Goal: Communication & Community: Share content

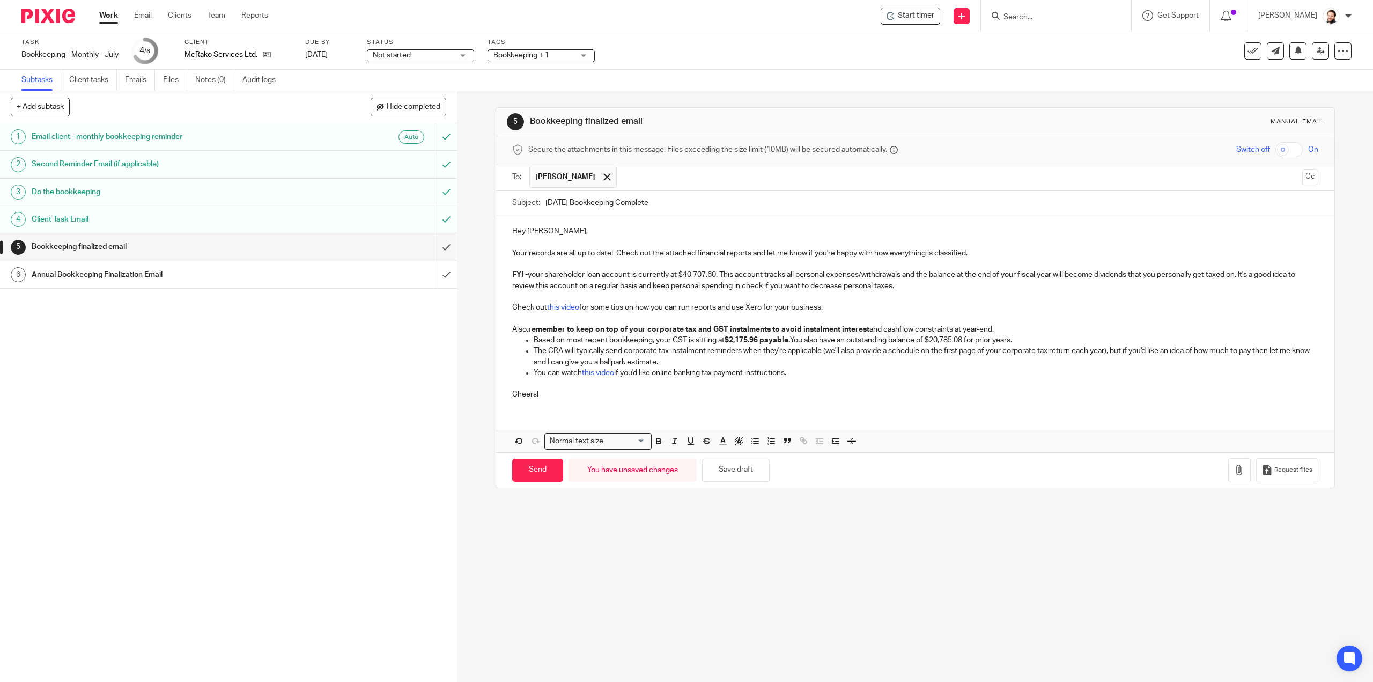
click at [711, 300] on p at bounding box center [914, 296] width 805 height 11
click at [1228, 461] on button "button" at bounding box center [1239, 470] width 23 height 24
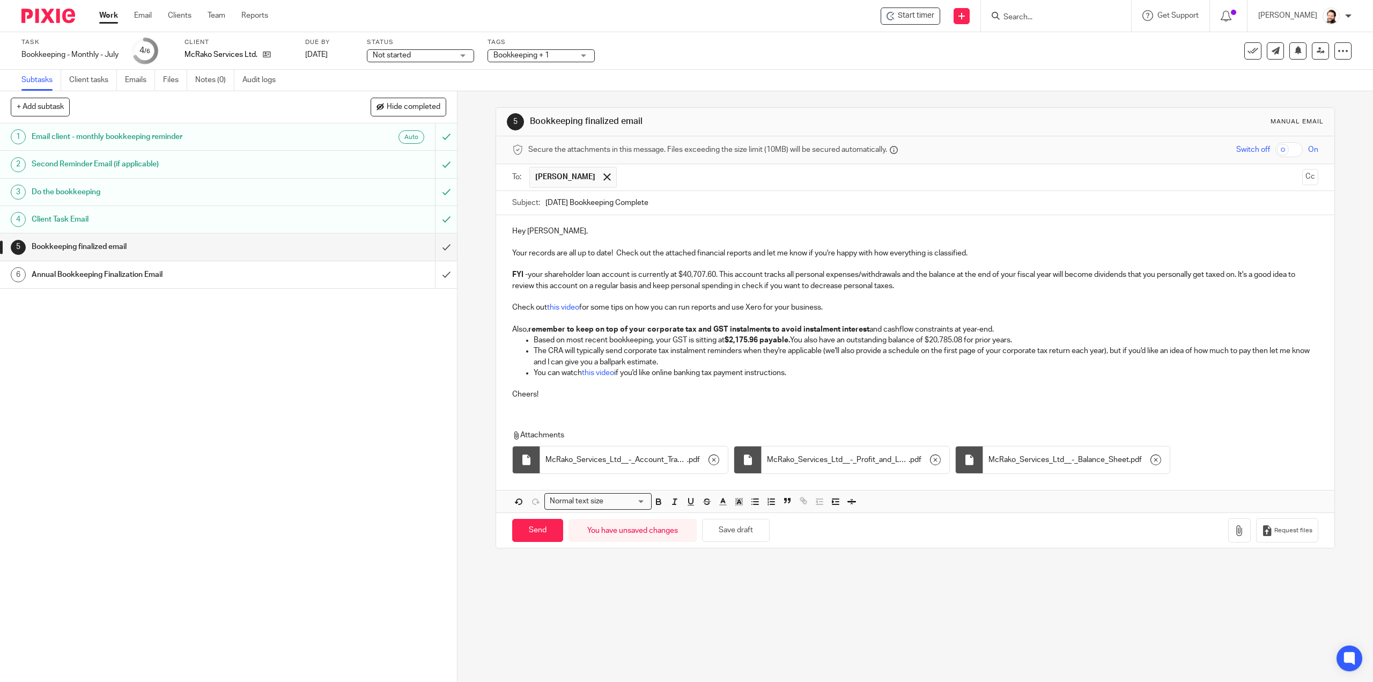
drag, startPoint x: 539, startPoint y: 303, endPoint x: 944, endPoint y: 317, distance: 405.6
click at [944, 317] on p at bounding box center [914, 318] width 805 height 11
drag, startPoint x: 716, startPoint y: 274, endPoint x: 679, endPoint y: 277, distance: 37.7
click at [679, 277] on p "FYI - your shareholder loan account is currently at $40,707.60. This account tr…" at bounding box center [914, 280] width 805 height 22
click at [984, 378] on p "Cheers!" at bounding box center [914, 389] width 805 height 22
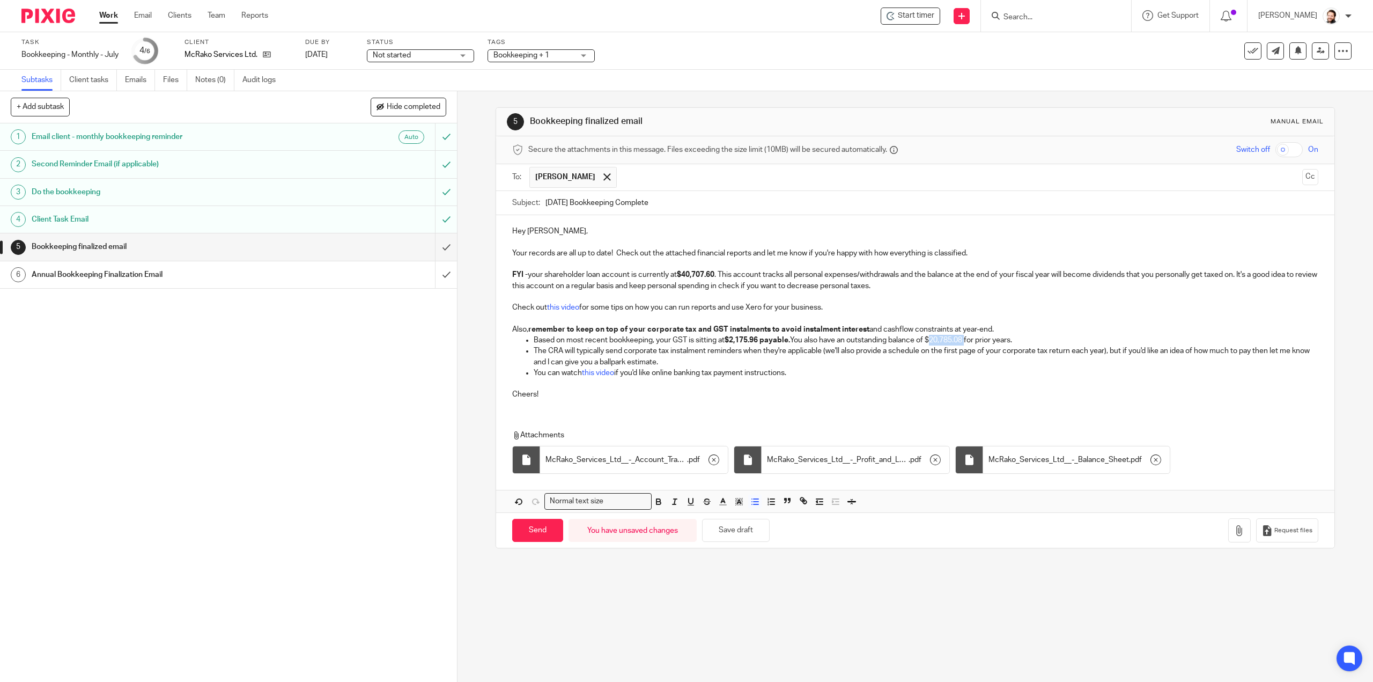
drag, startPoint x: 932, startPoint y: 339, endPoint x: 967, endPoint y: 338, distance: 35.4
click at [967, 338] on p "Based on most recent bookkeeping, your GST is sitting at $2,175.96 payable. You…" at bounding box center [926, 340] width 784 height 11
drag, startPoint x: 991, startPoint y: 402, endPoint x: 1370, endPoint y: 388, distance: 378.8
click at [998, 400] on div "Hey Kent, Your records are all up to date! Check out the attached financial rep…" at bounding box center [915, 311] width 838 height 193
click at [732, 536] on button "Save draft" at bounding box center [736, 530] width 68 height 23
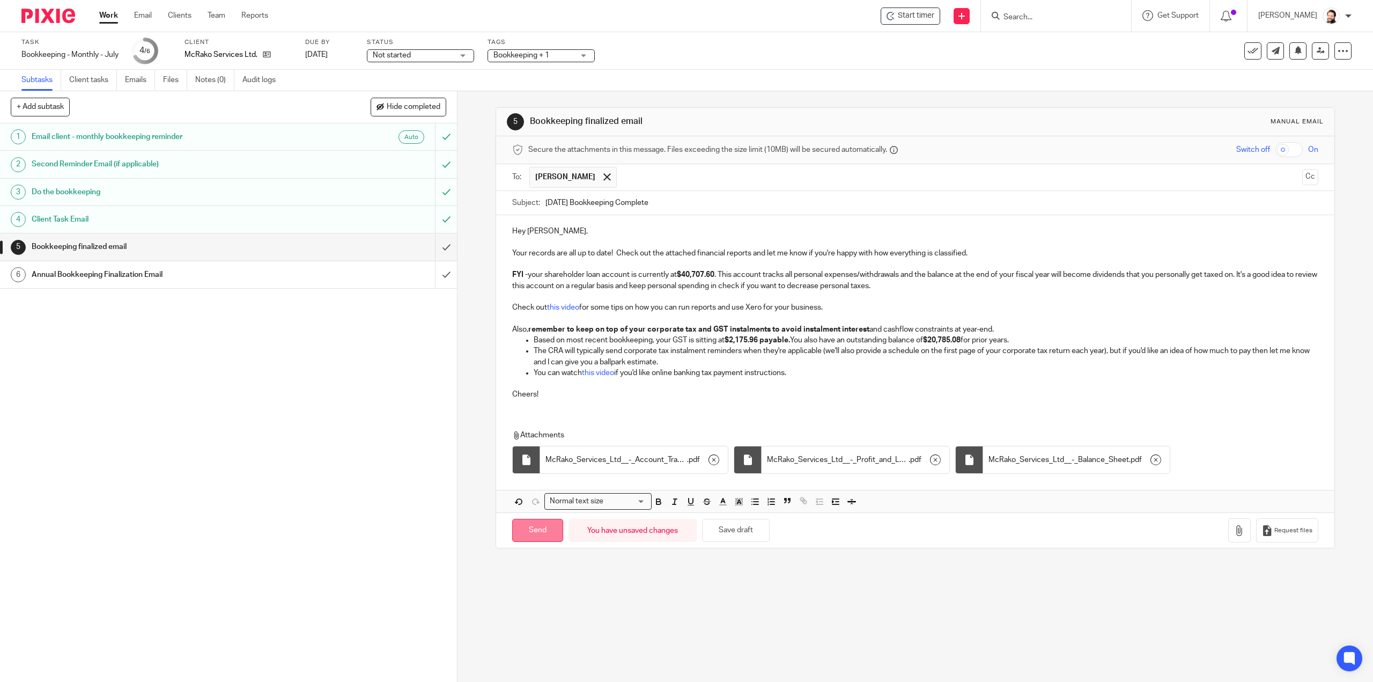
click at [530, 531] on input "Send" at bounding box center [537, 530] width 51 height 23
type input "Sent"
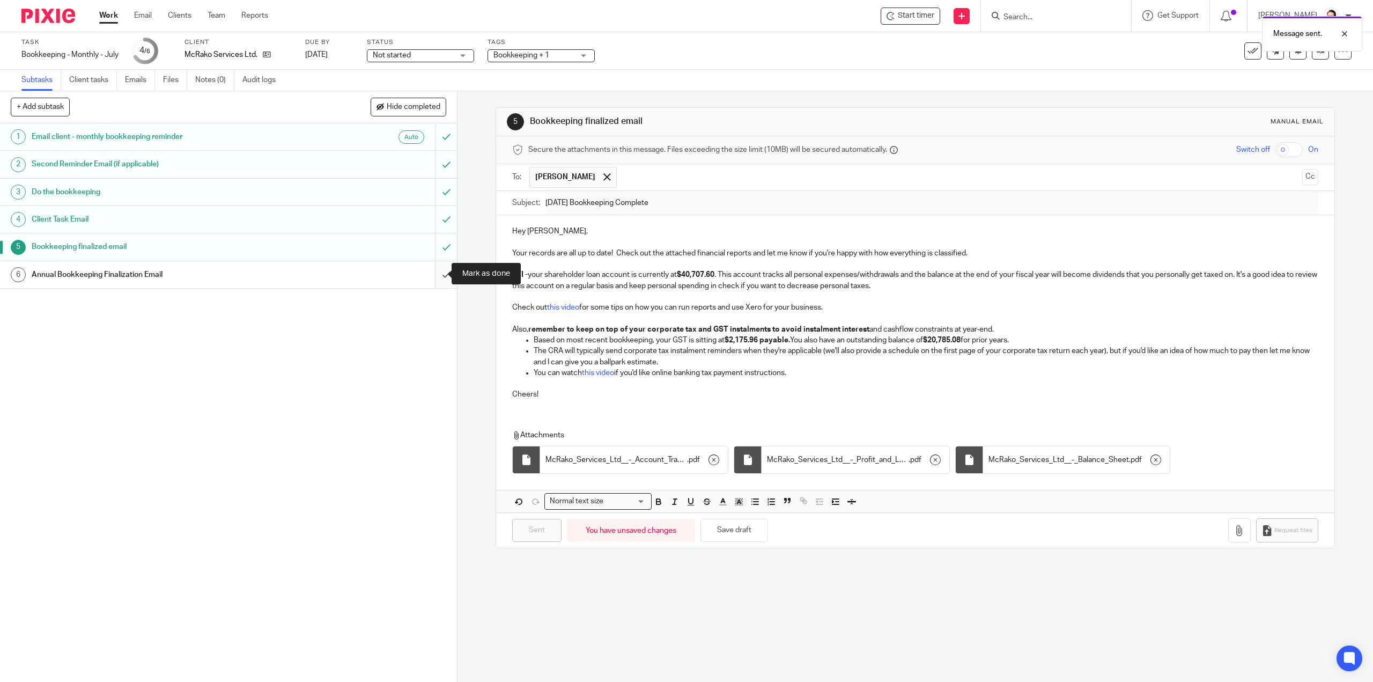
click at [428, 270] on input "submit" at bounding box center [228, 274] width 457 height 27
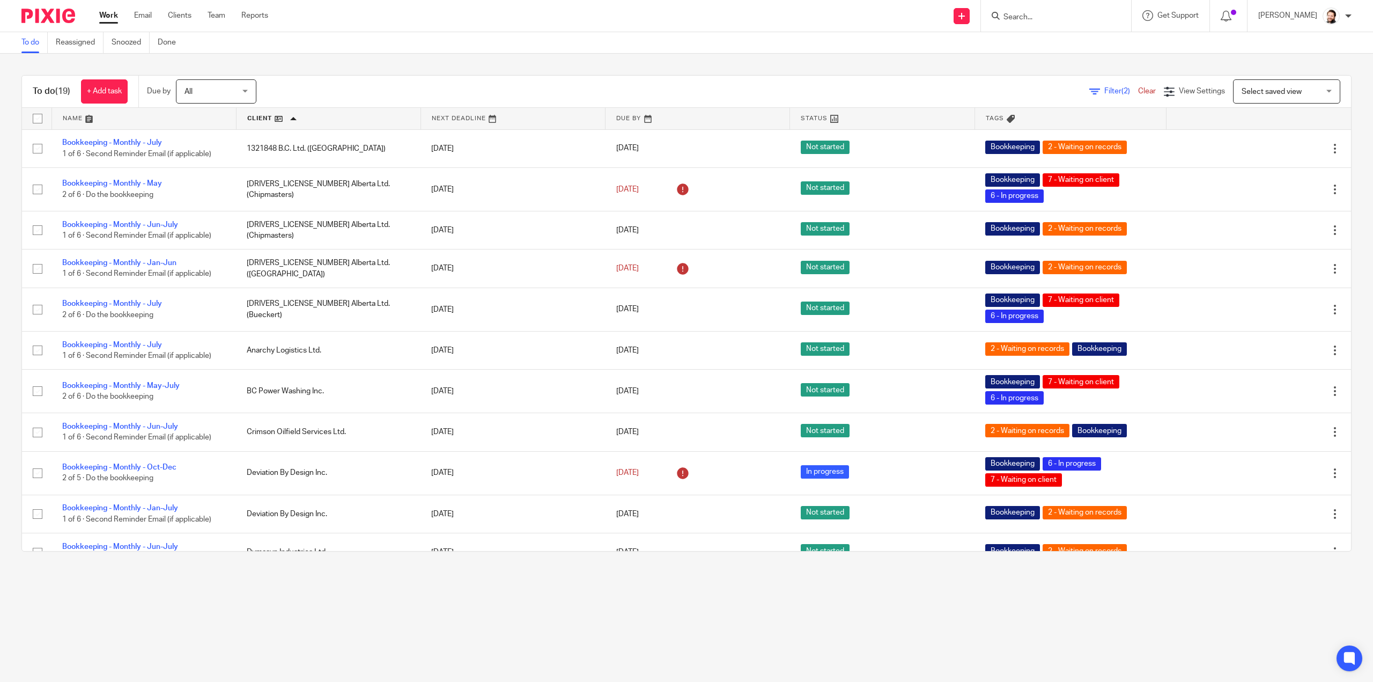
scroll to position [333, 0]
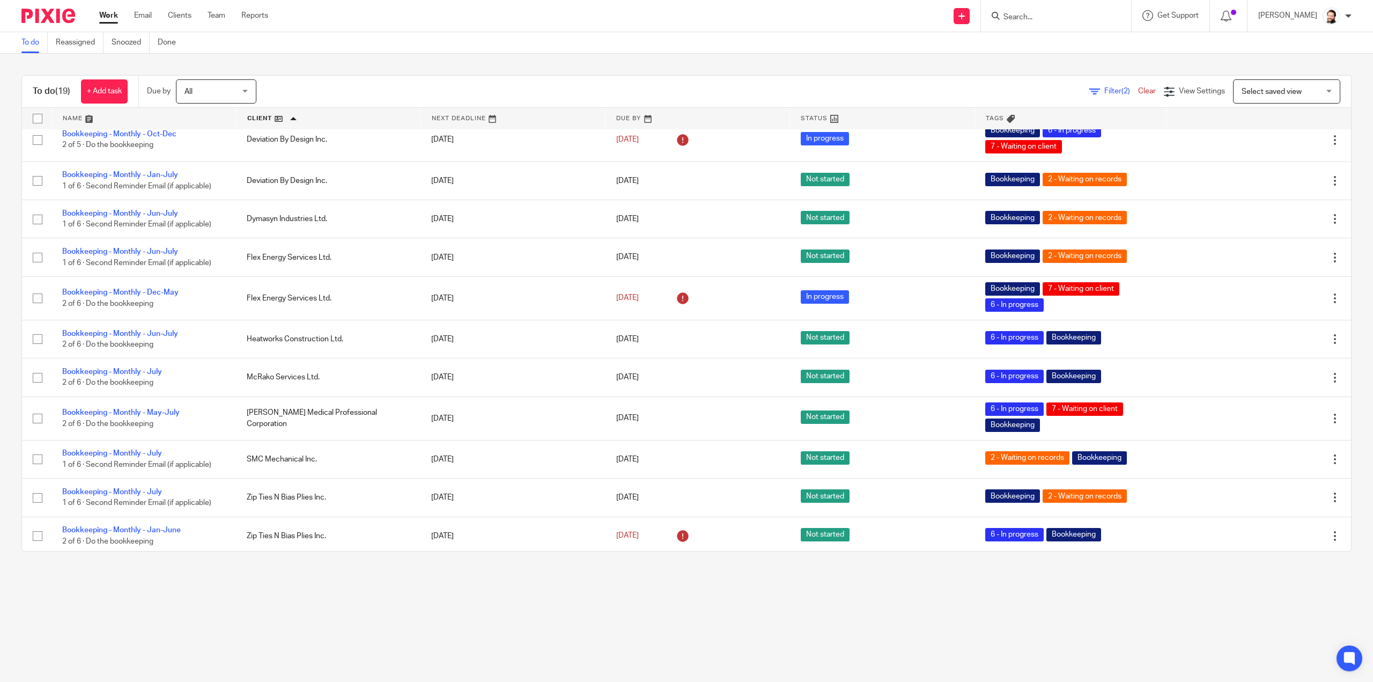
click at [1079, 21] on div at bounding box center [1056, 16] width 150 height 32
click at [1053, 19] on input "Search" at bounding box center [1050, 18] width 97 height 10
drag, startPoint x: 1005, startPoint y: 17, endPoint x: 1031, endPoint y: 20, distance: 26.0
click at [1000, 17] on icon at bounding box center [995, 16] width 8 height 8
click at [1030, 14] on input "Search" at bounding box center [1050, 18] width 97 height 10
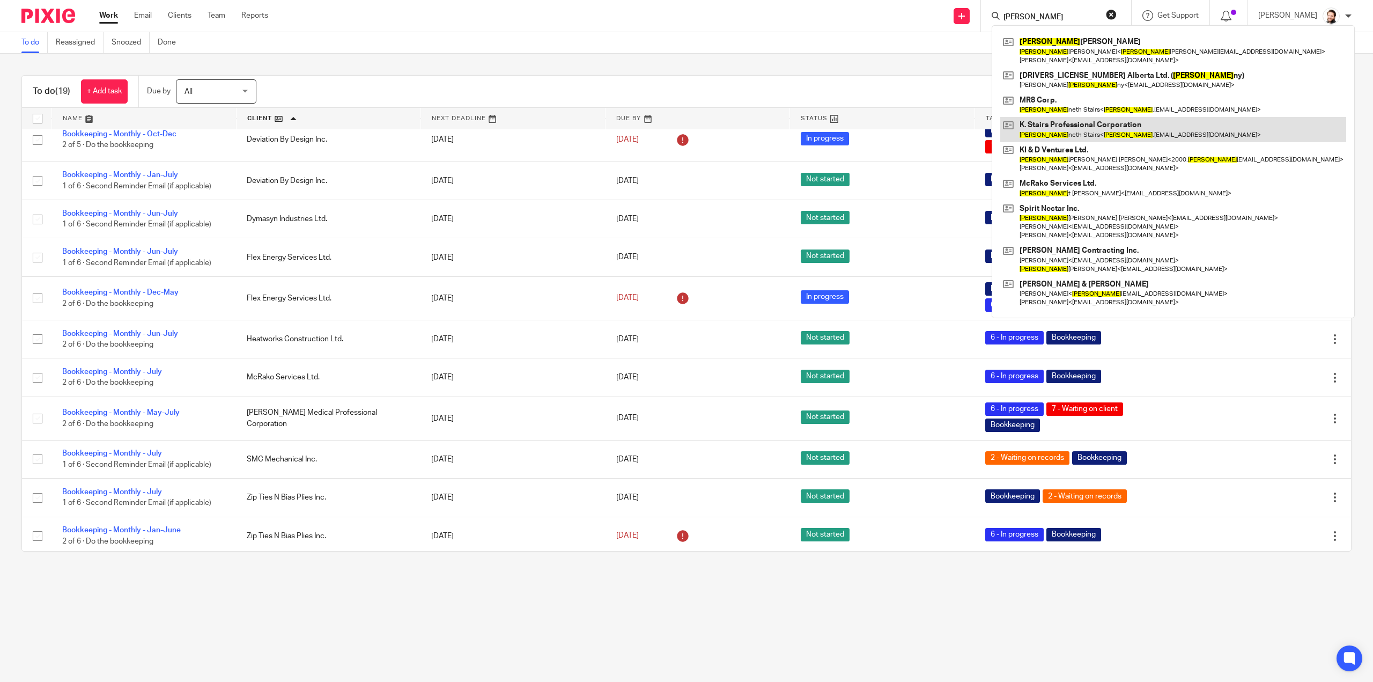
type input "ken"
click at [1052, 131] on link at bounding box center [1173, 129] width 346 height 25
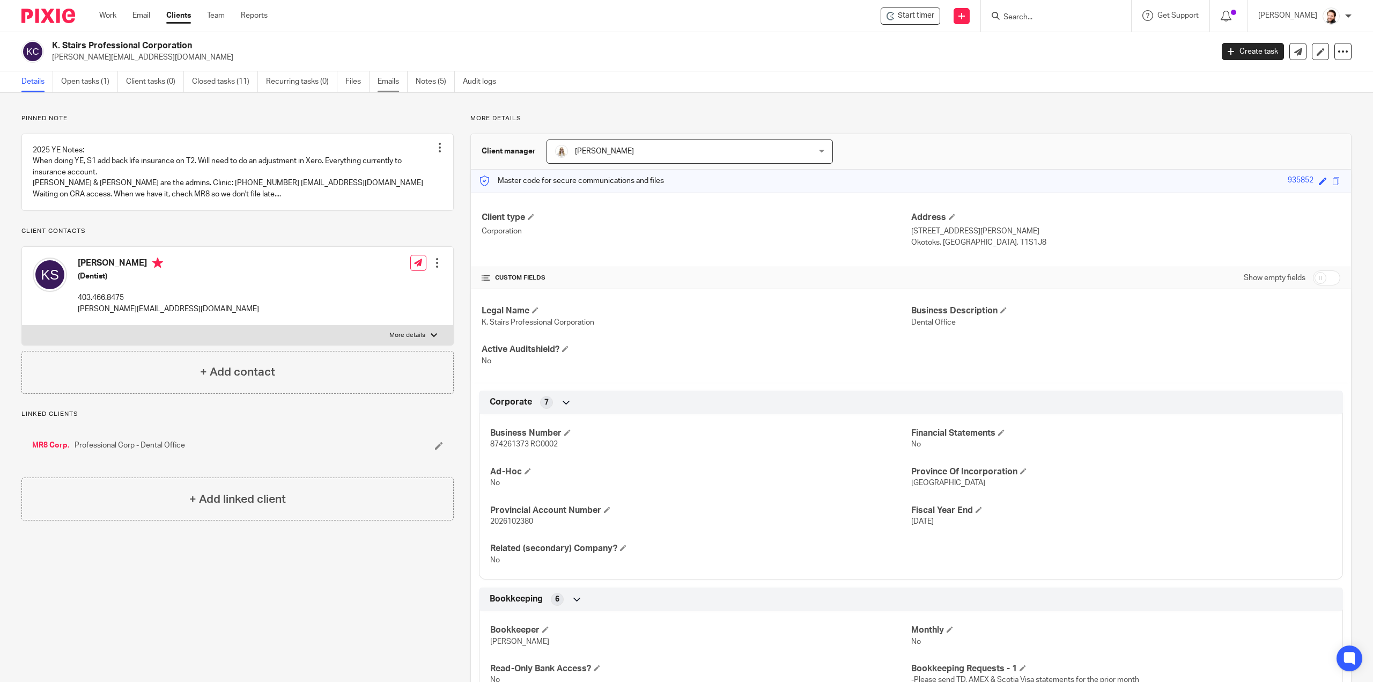
click at [392, 85] on link "Emails" at bounding box center [392, 81] width 30 height 21
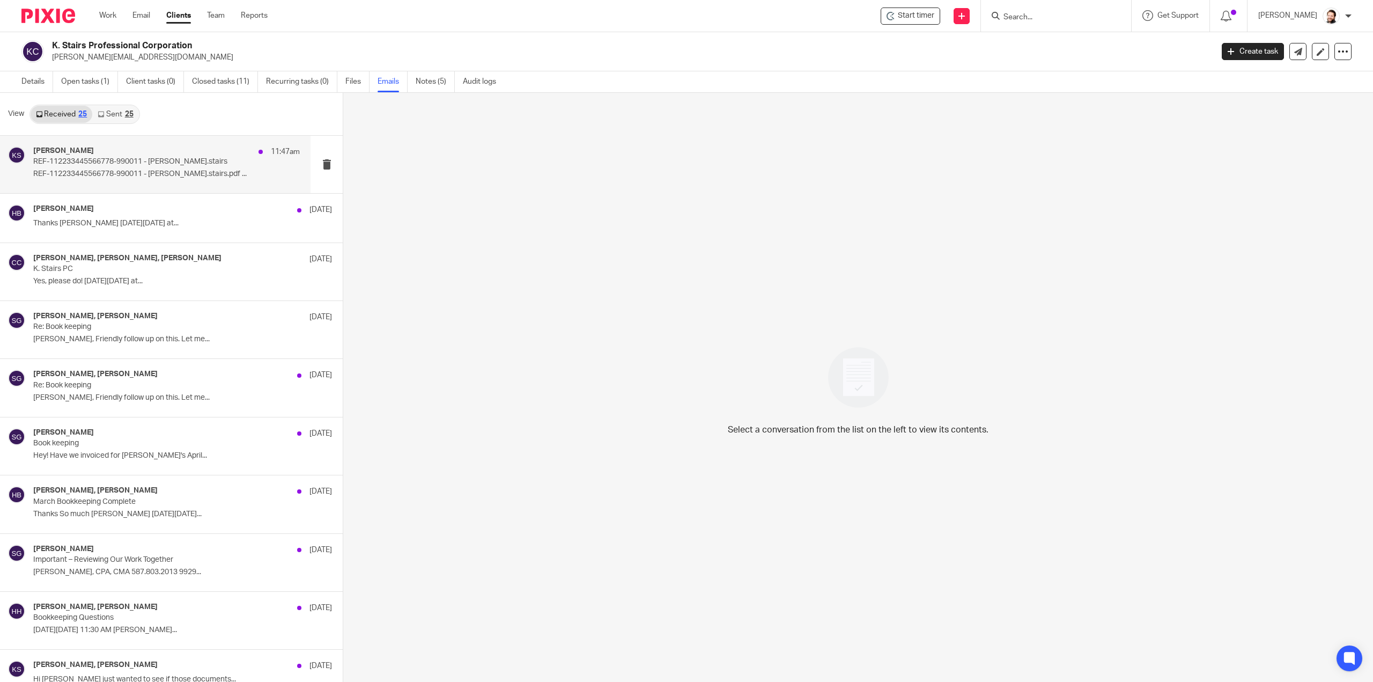
click at [125, 170] on p "REF-112233445566778-990011 - [PERSON_NAME].stairs.pdf ..." at bounding box center [166, 173] width 267 height 9
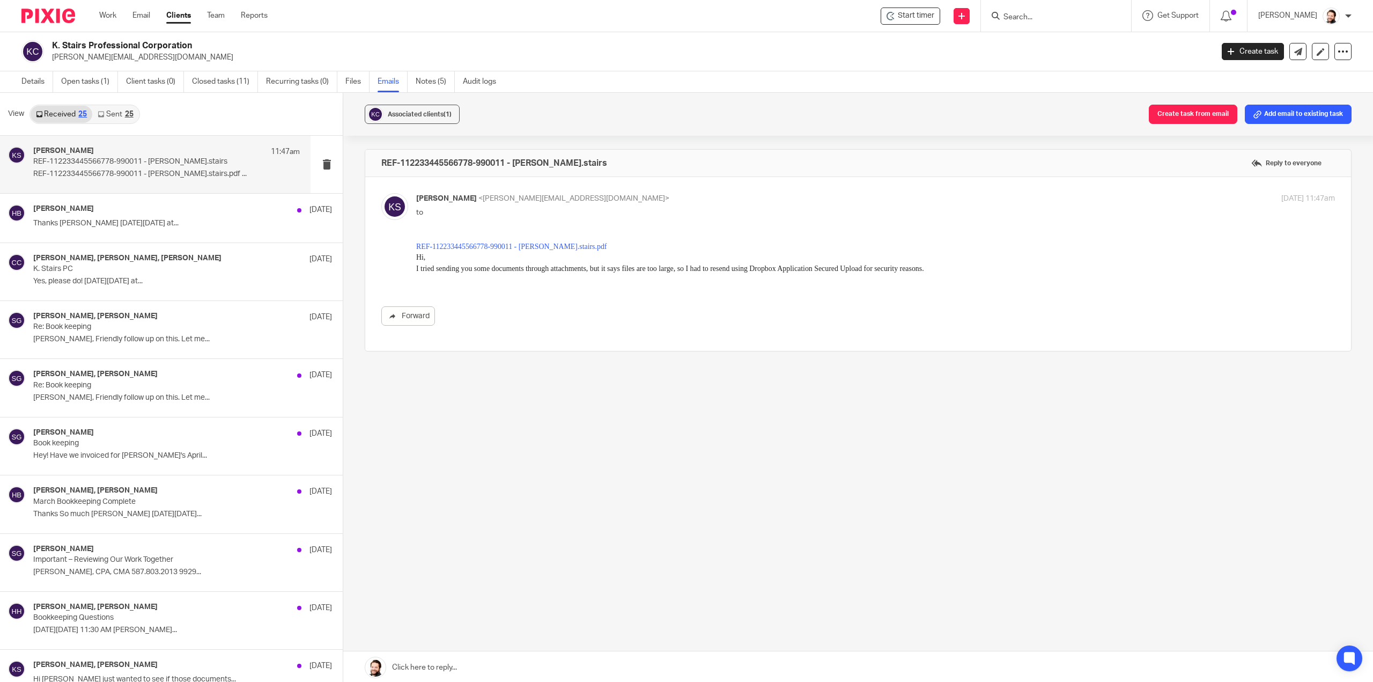
click at [138, 112] on link "Sent 25" at bounding box center [115, 114] width 46 height 17
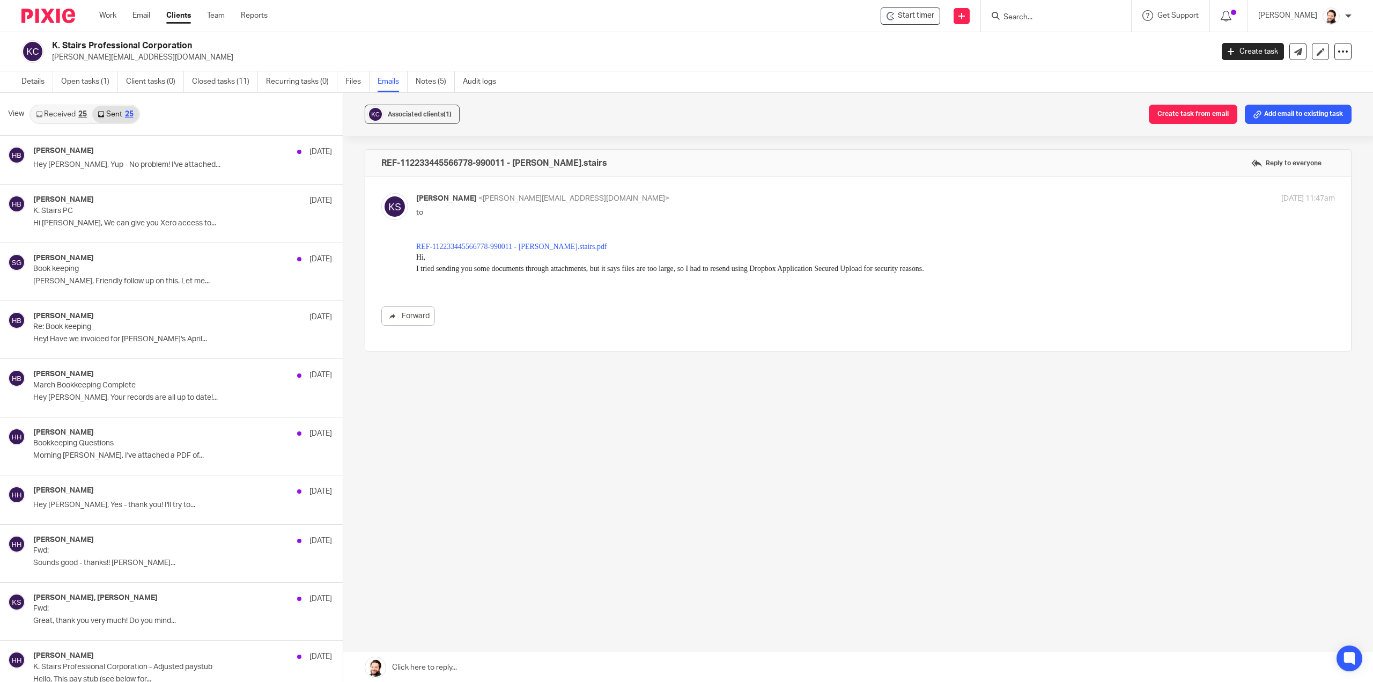
scroll to position [1, 0]
click at [63, 110] on link "Received 25" at bounding box center [62, 113] width 62 height 17
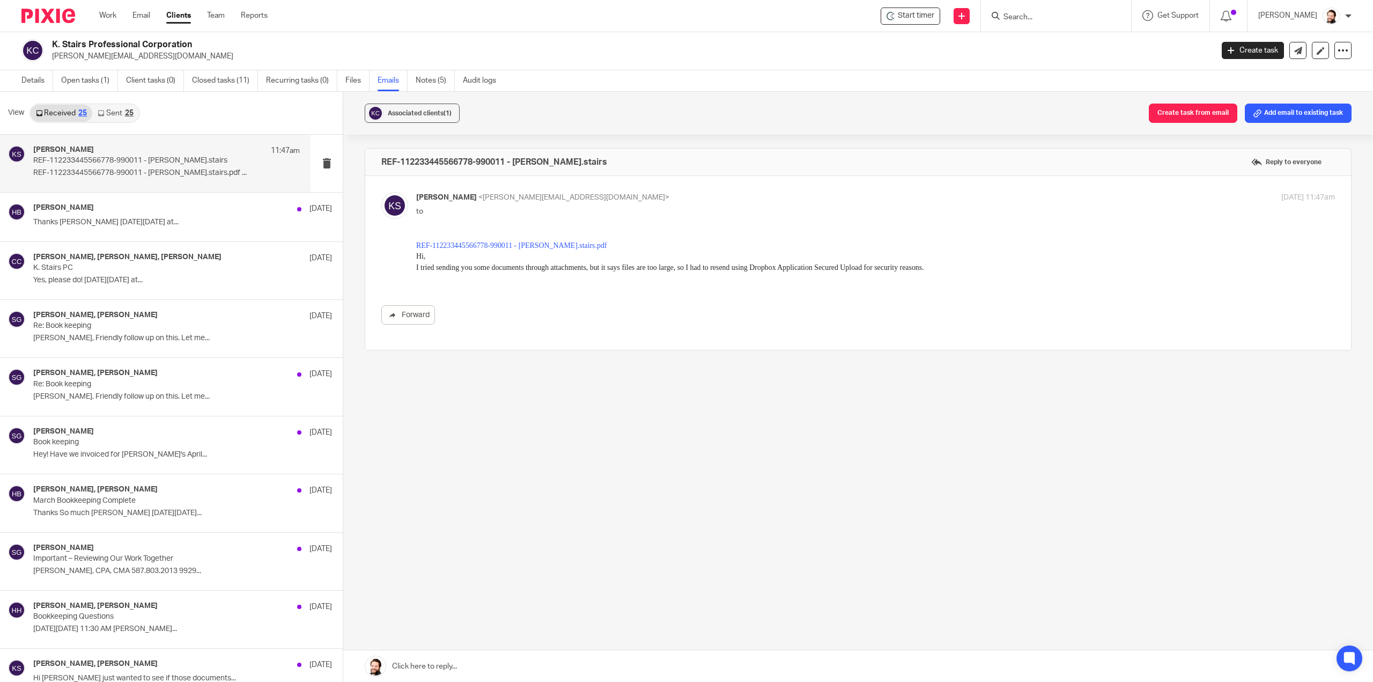
click at [421, 211] on p "to" at bounding box center [722, 211] width 612 height 11
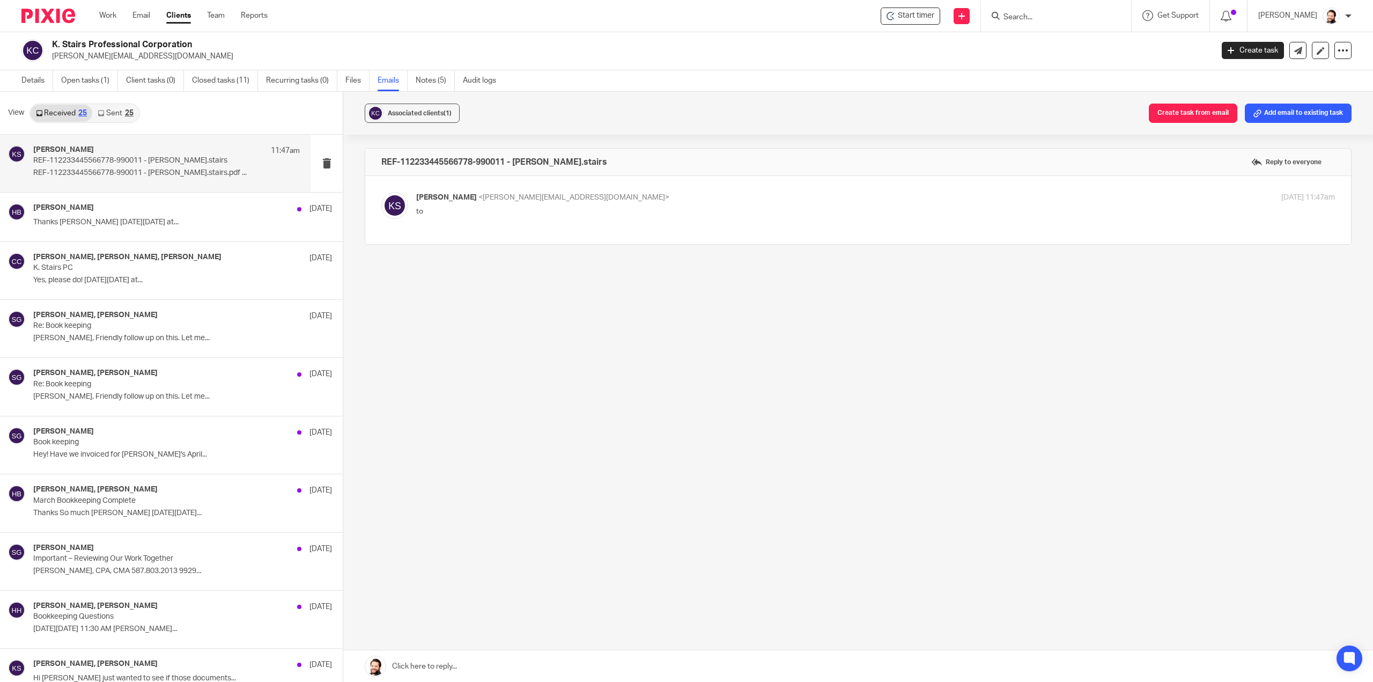
click at [421, 211] on p "to" at bounding box center [722, 211] width 612 height 11
checkbox input "true"
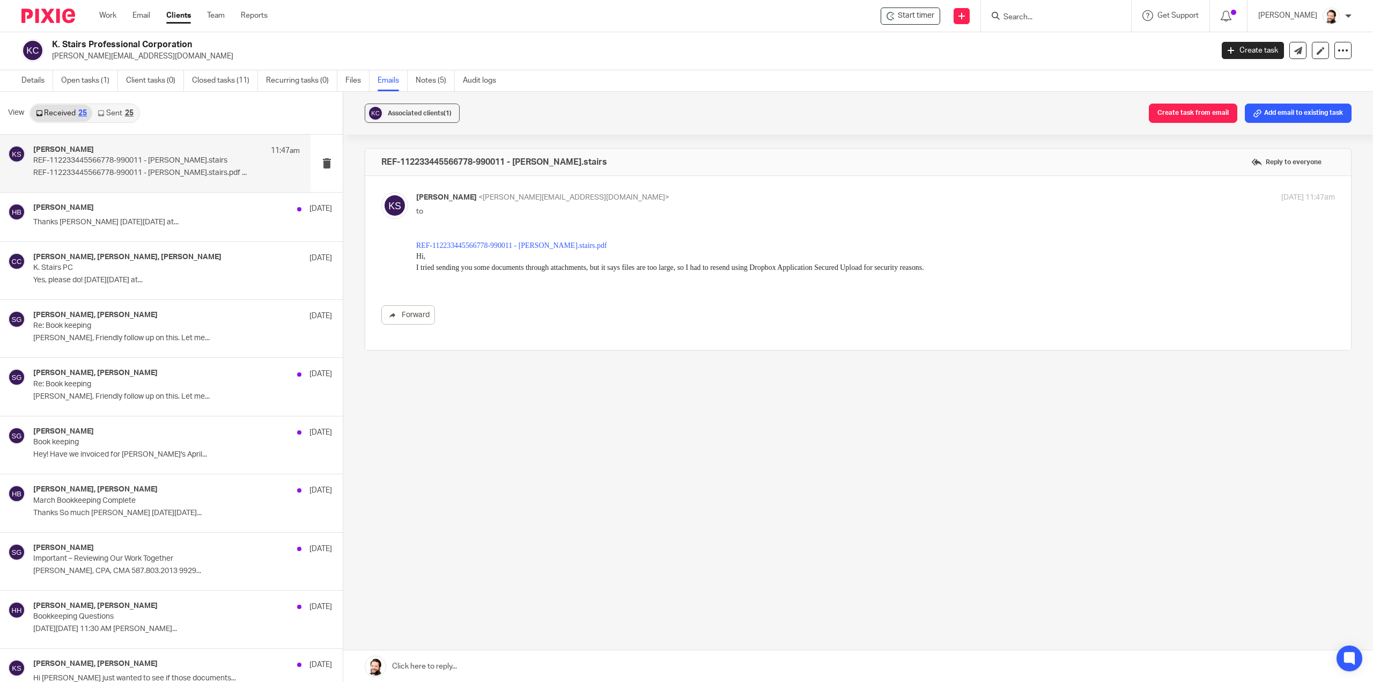
scroll to position [0, 0]
click at [107, 115] on link "Sent 25" at bounding box center [115, 113] width 46 height 17
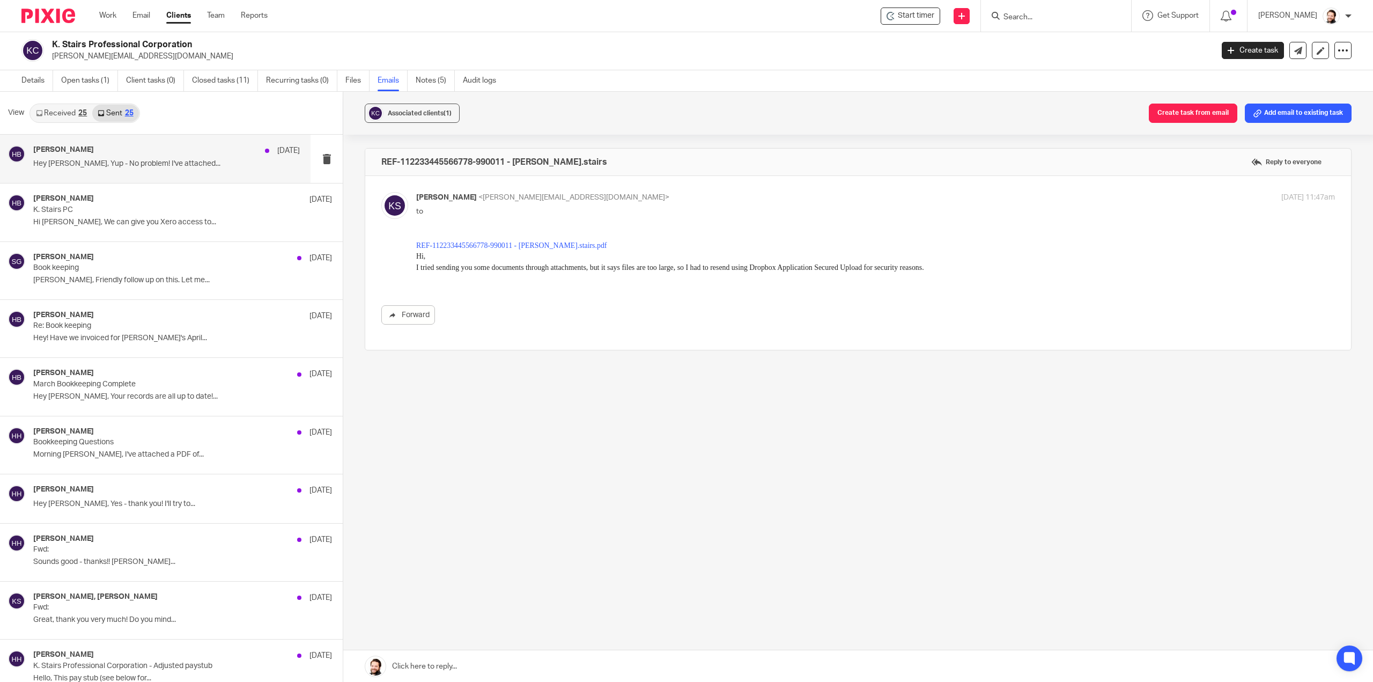
click at [72, 153] on h4 "[PERSON_NAME]" at bounding box center [63, 149] width 61 height 9
click at [75, 117] on link "Received 25" at bounding box center [62, 113] width 62 height 17
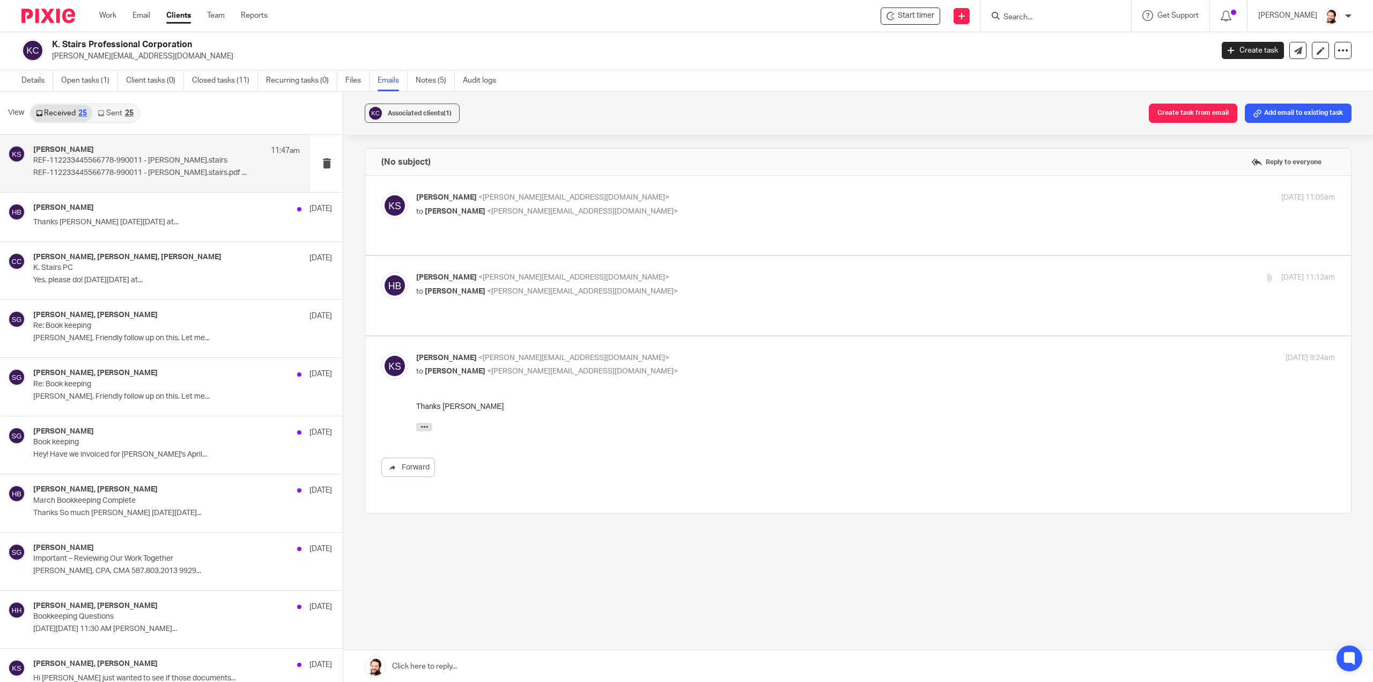
click at [110, 164] on p "REF-112233445566778-990011 - ken.stairs" at bounding box center [139, 160] width 213 height 9
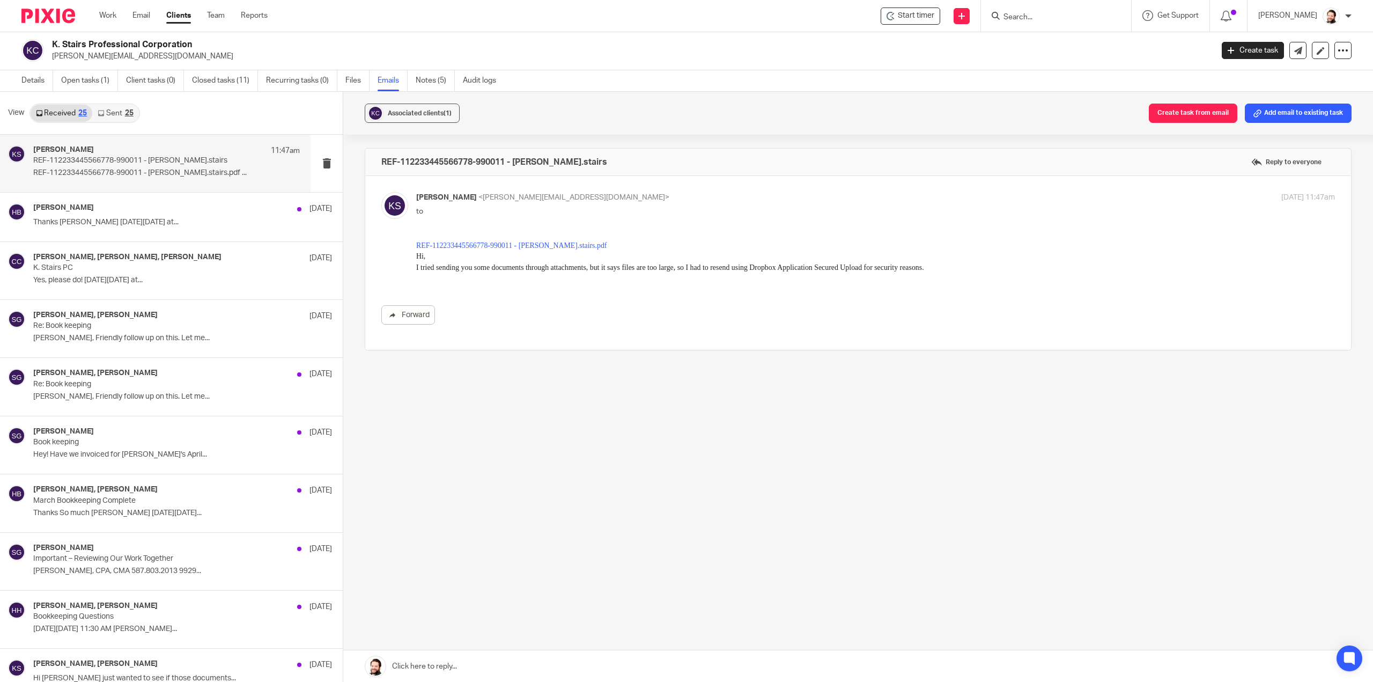
click at [1030, 21] on input "Search" at bounding box center [1050, 18] width 97 height 10
type input "a"
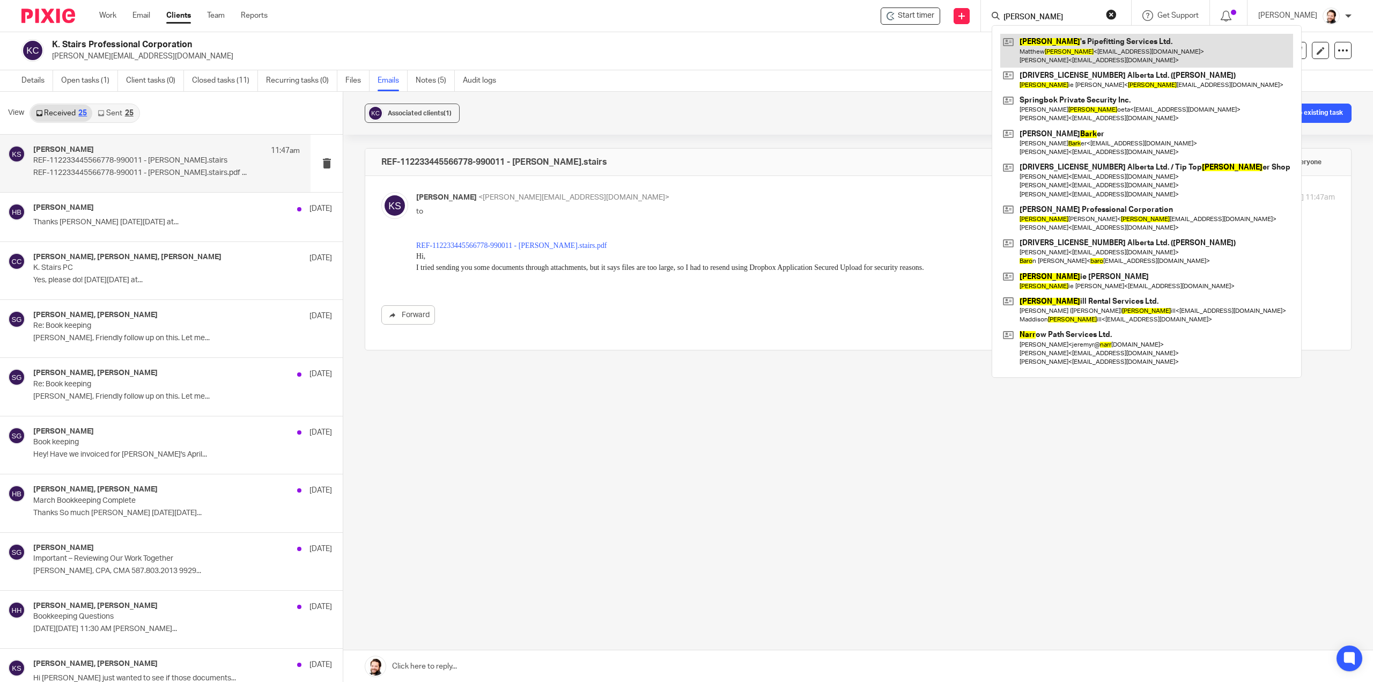
type input "barr"
click at [1050, 45] on link at bounding box center [1146, 50] width 293 height 33
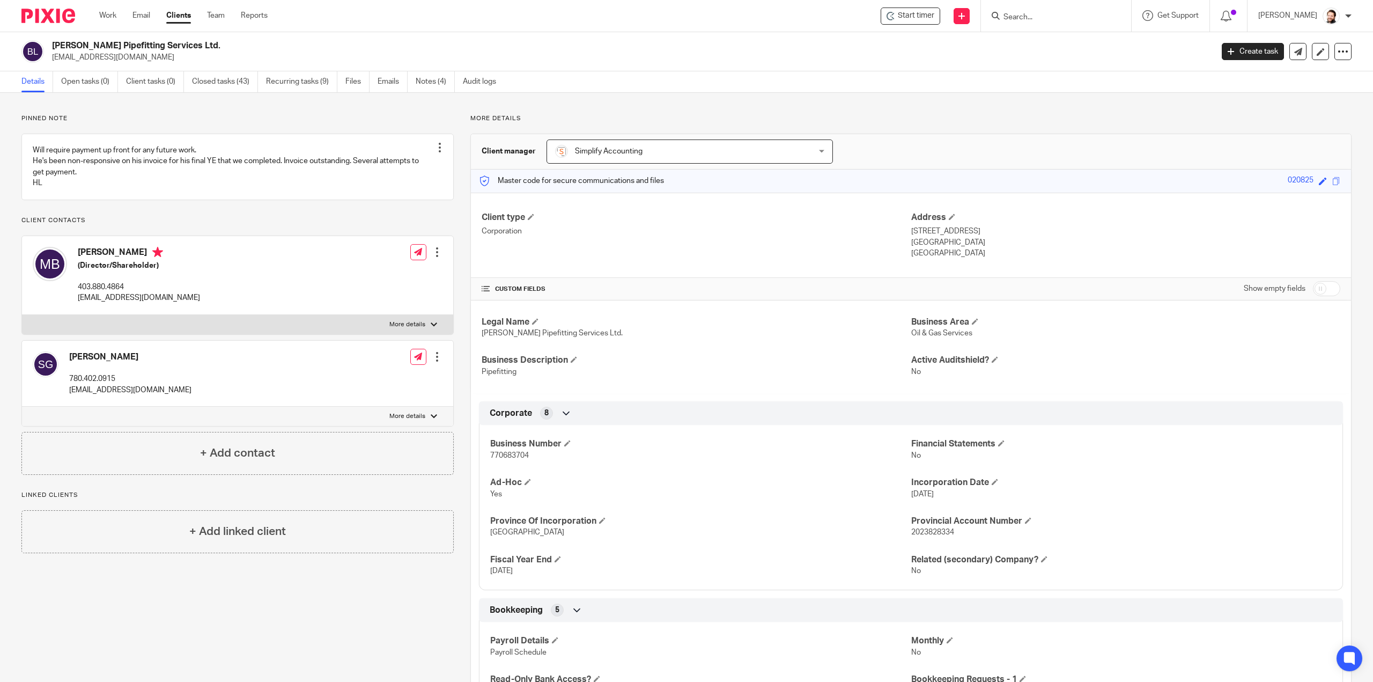
click at [523, 454] on span "770683704" at bounding box center [509, 455] width 39 height 8
copy span "770683704"
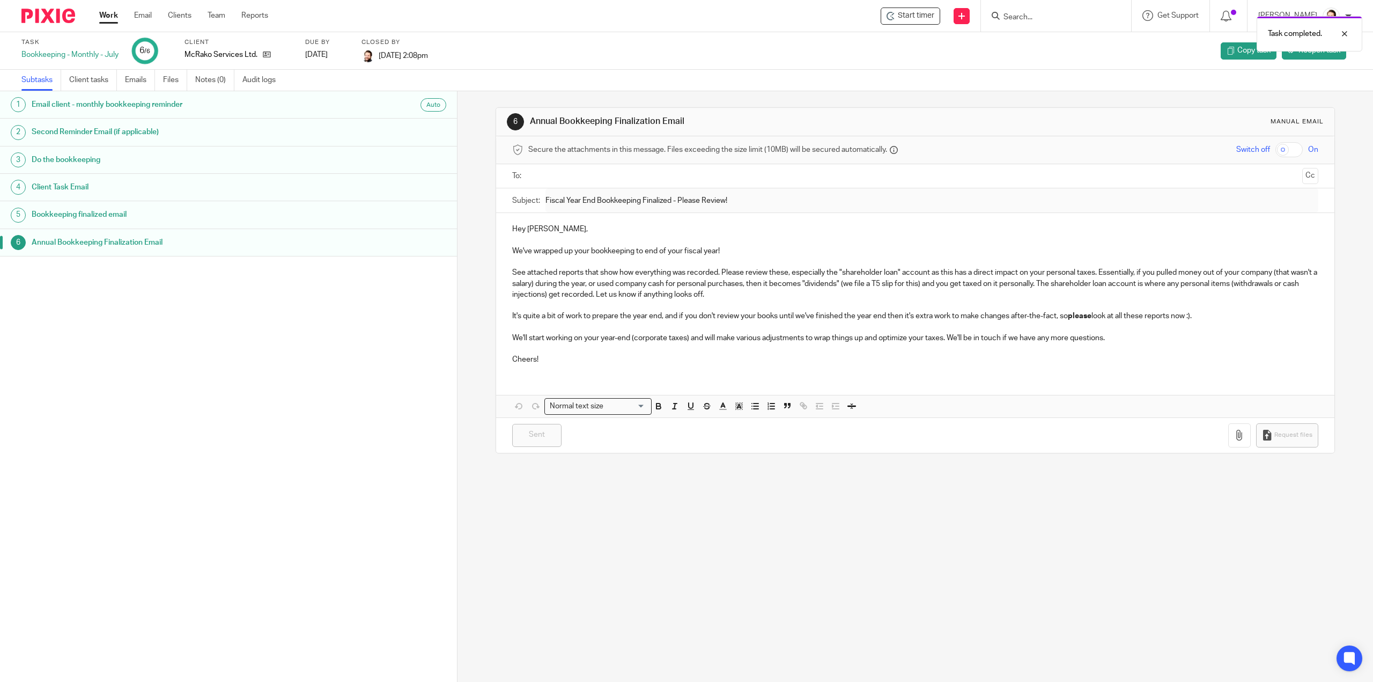
click at [113, 12] on link "Work" at bounding box center [108, 15] width 19 height 11
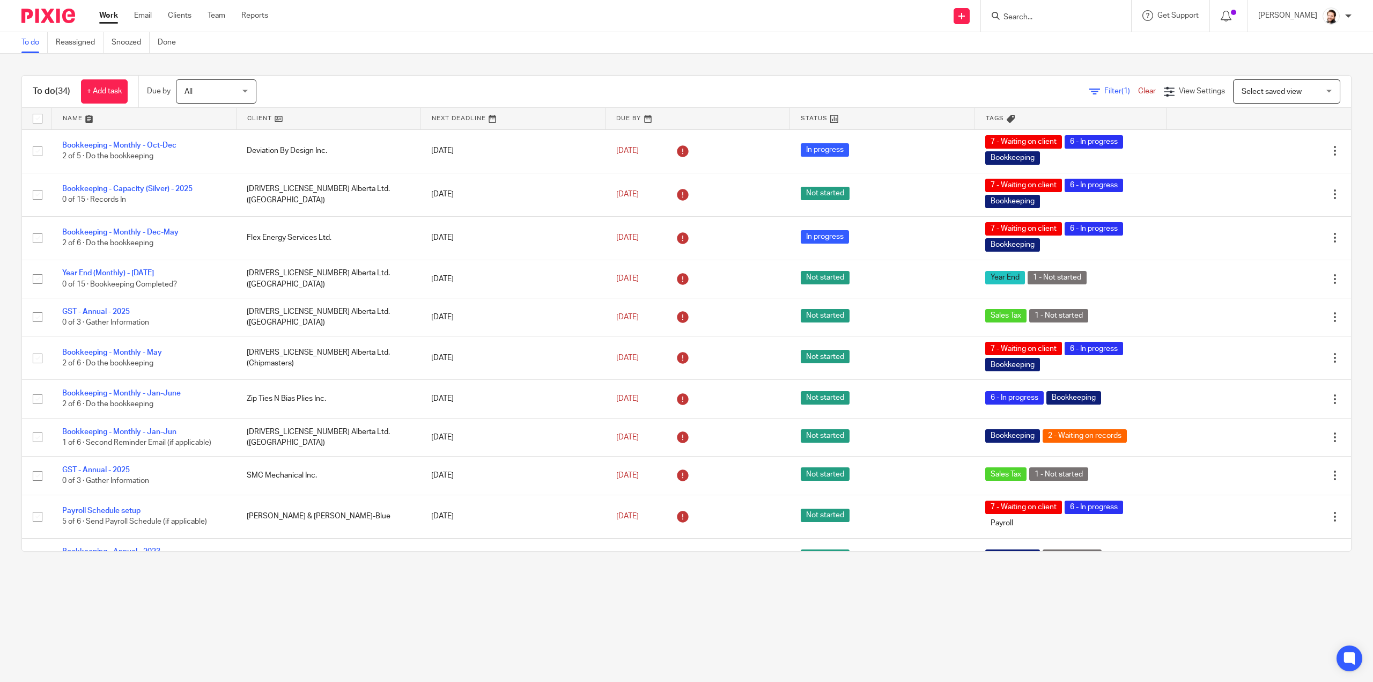
click at [1121, 93] on span "(1)" at bounding box center [1125, 91] width 9 height 8
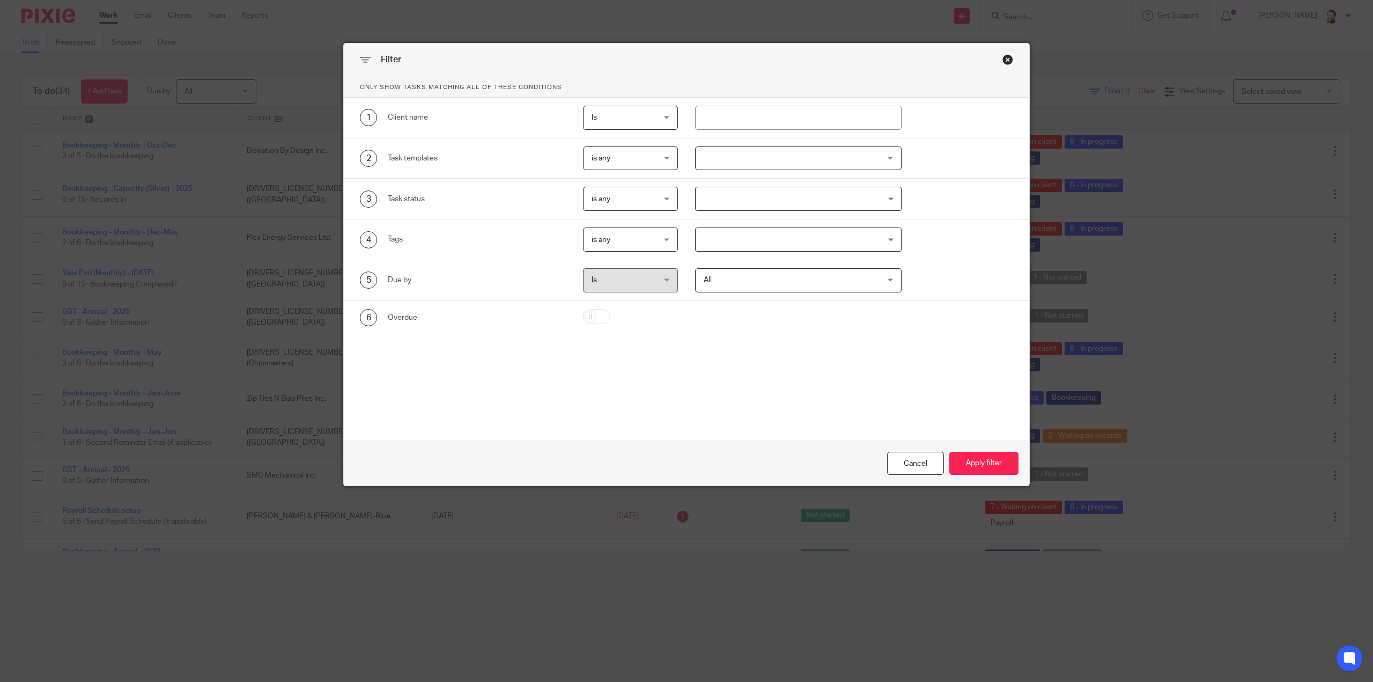
click at [708, 149] on div at bounding box center [798, 158] width 206 height 24
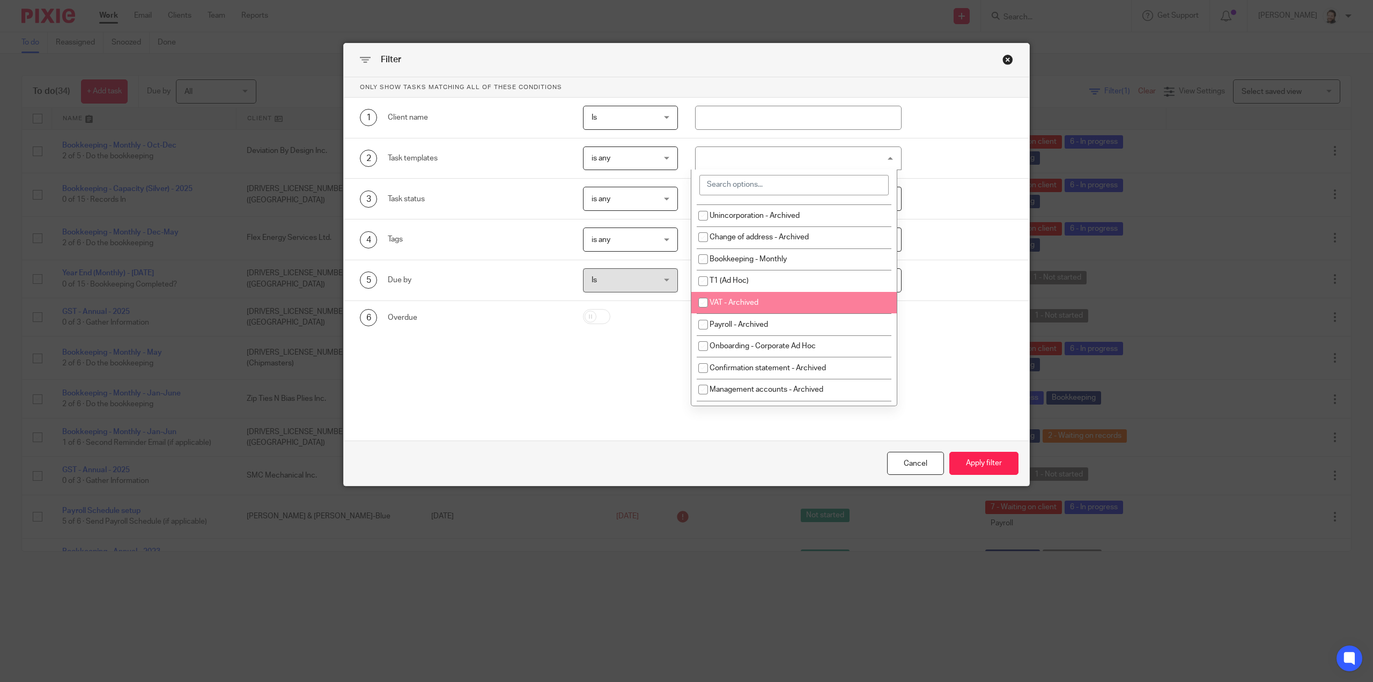
scroll to position [54, 0]
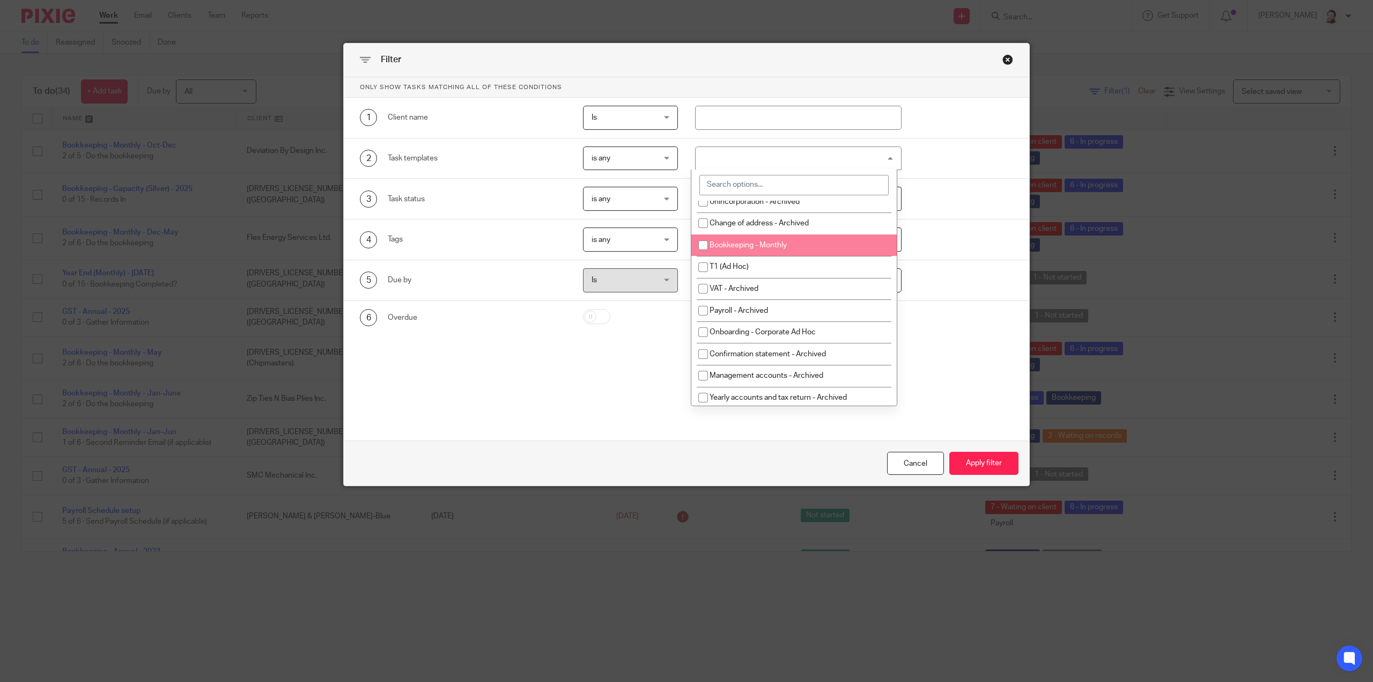
drag, startPoint x: 762, startPoint y: 238, endPoint x: 781, endPoint y: 251, distance: 22.8
click at [763, 238] on li "Bookkeeping - Monthly" at bounding box center [793, 245] width 205 height 22
checkbox input "true"
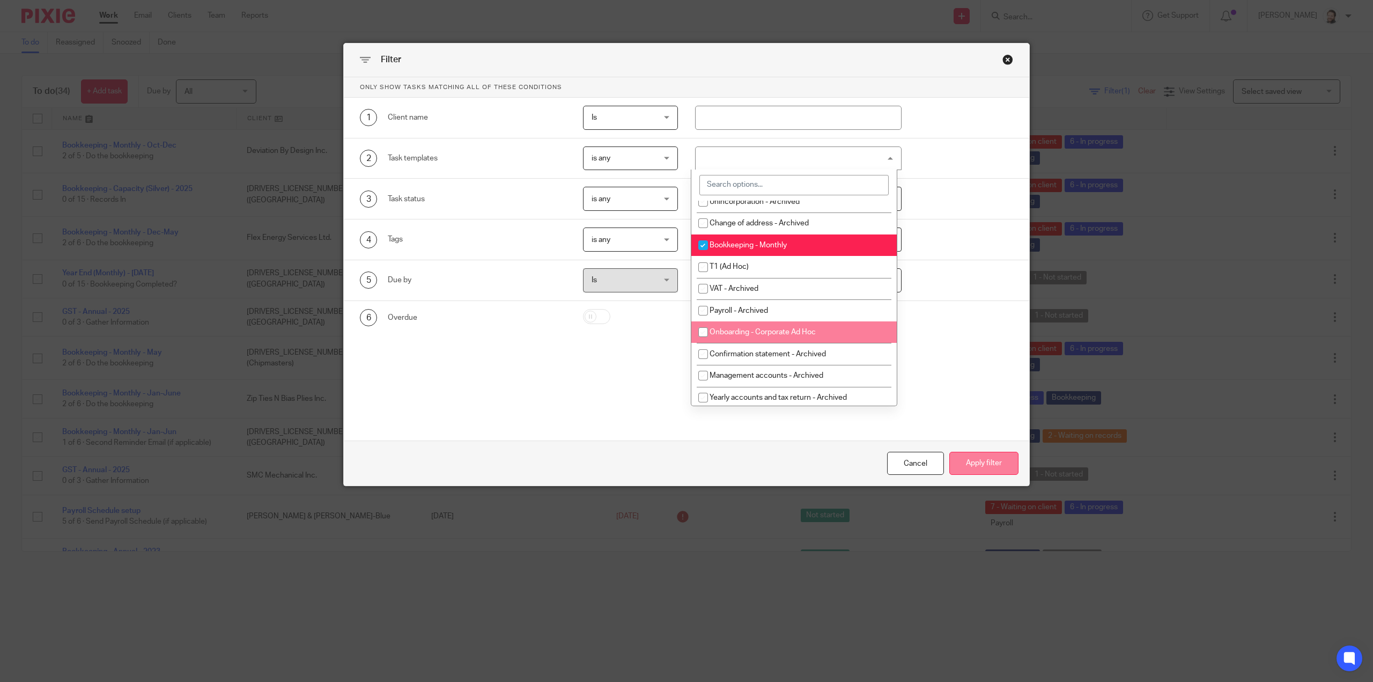
click at [975, 463] on button "Apply filter" at bounding box center [983, 462] width 69 height 23
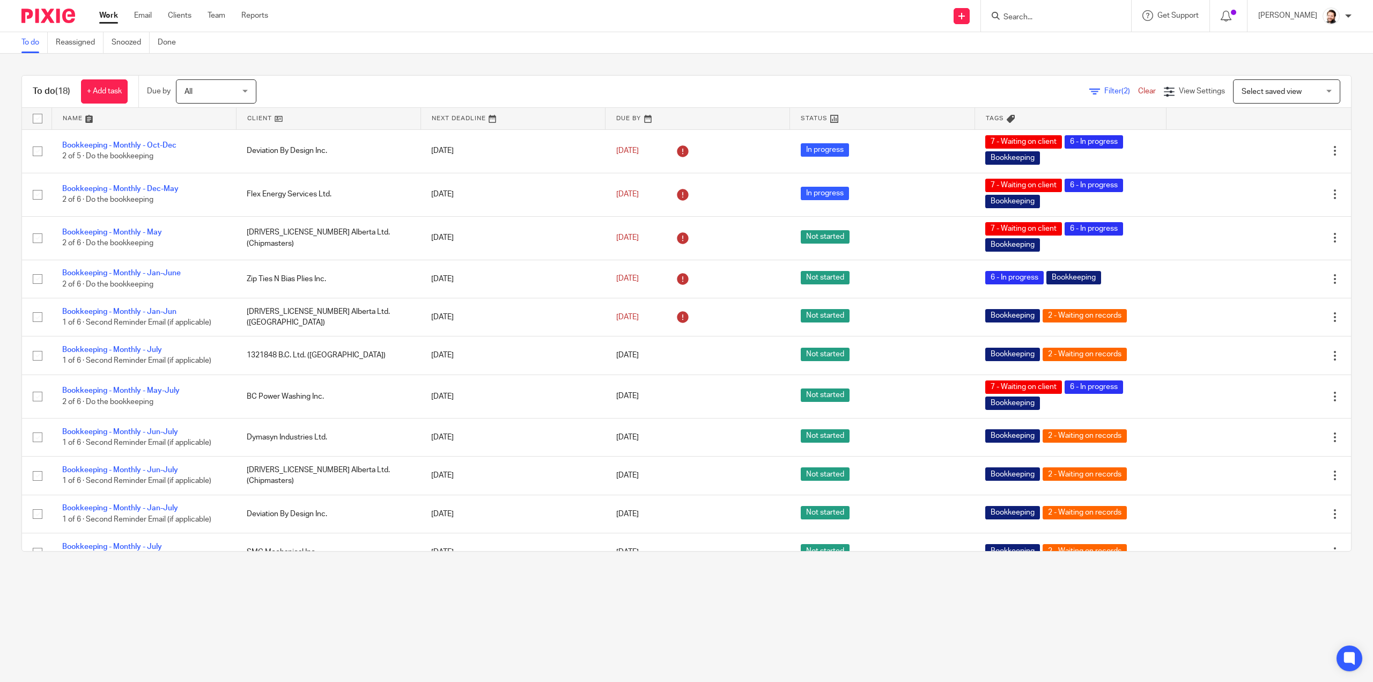
click at [262, 117] on link at bounding box center [328, 118] width 184 height 21
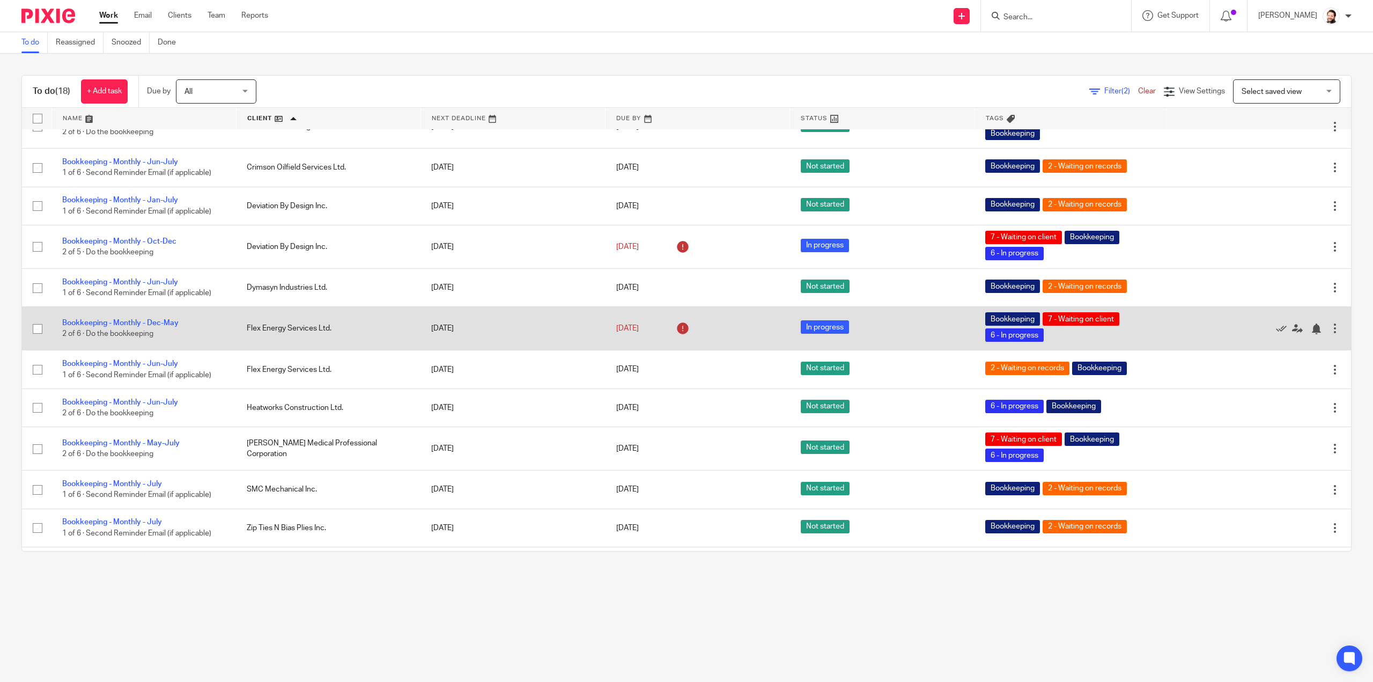
scroll to position [295, 0]
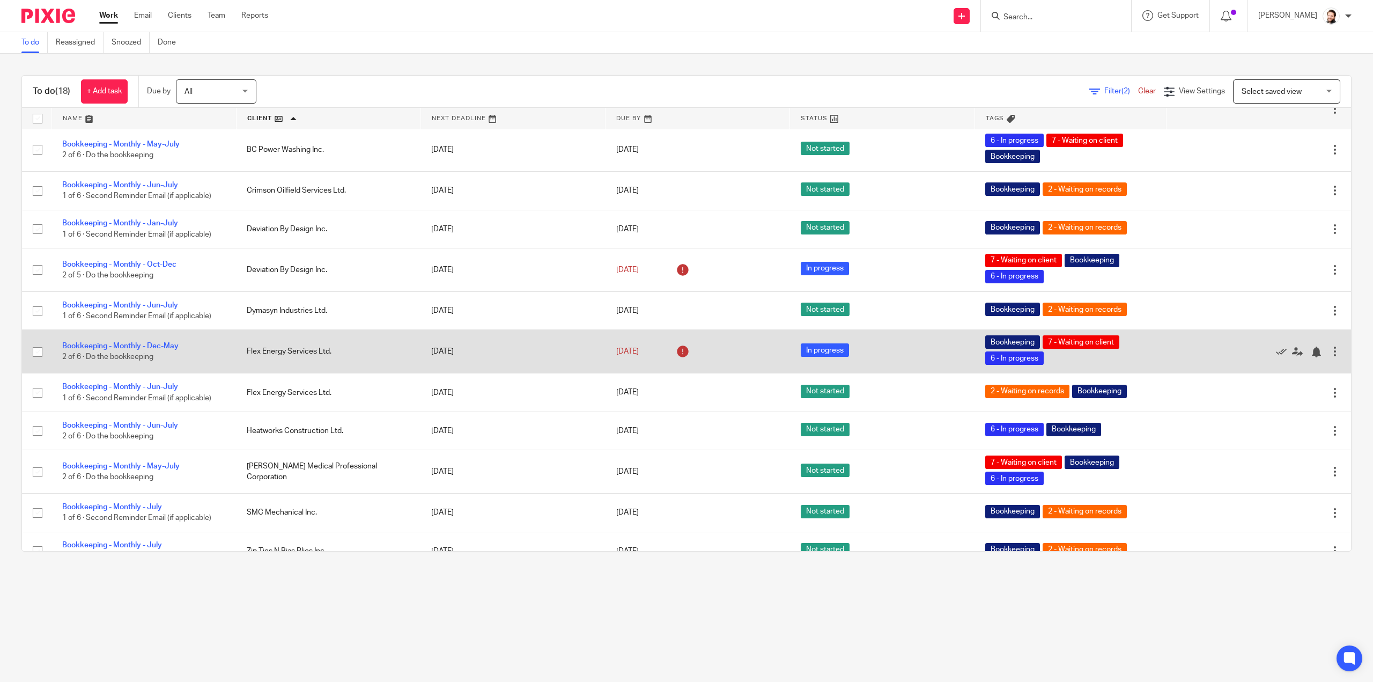
scroll to position [295, 0]
